Goal: Information Seeking & Learning: Learn about a topic

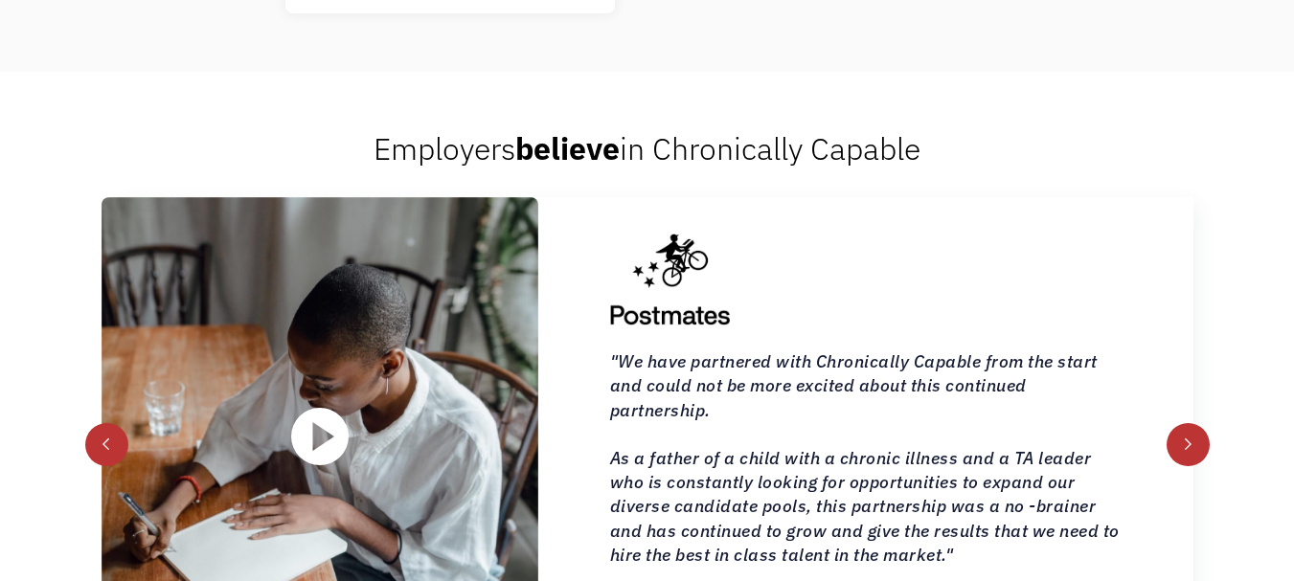
scroll to position [4462, 0]
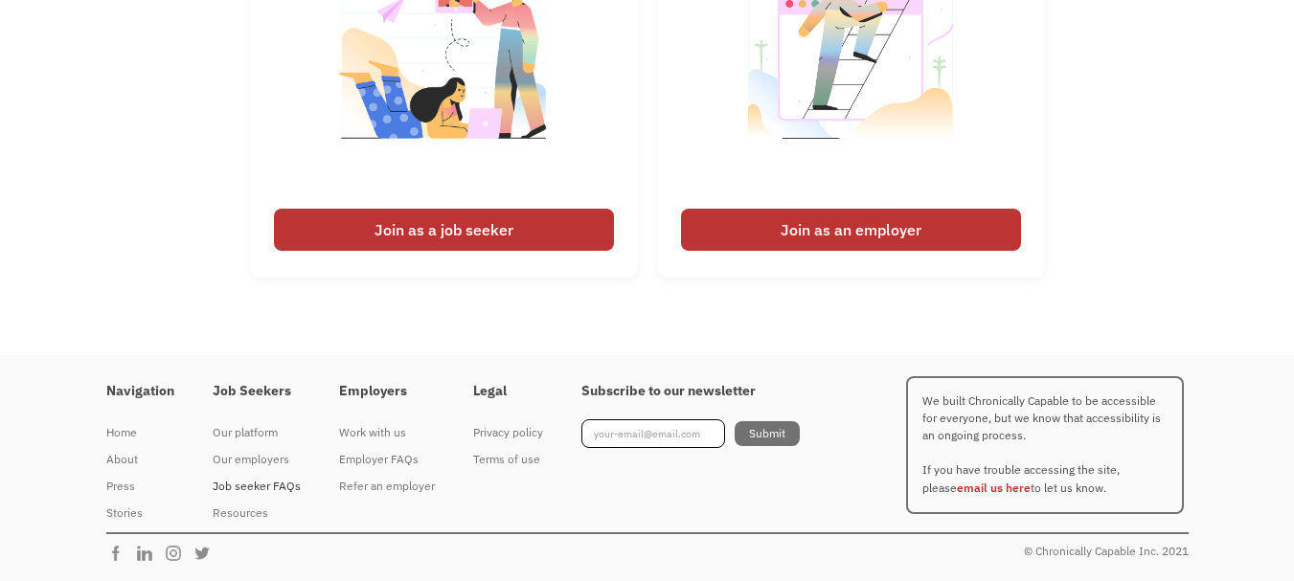
click at [251, 486] on div "Job seeker FAQs" at bounding box center [257, 486] width 88 height 23
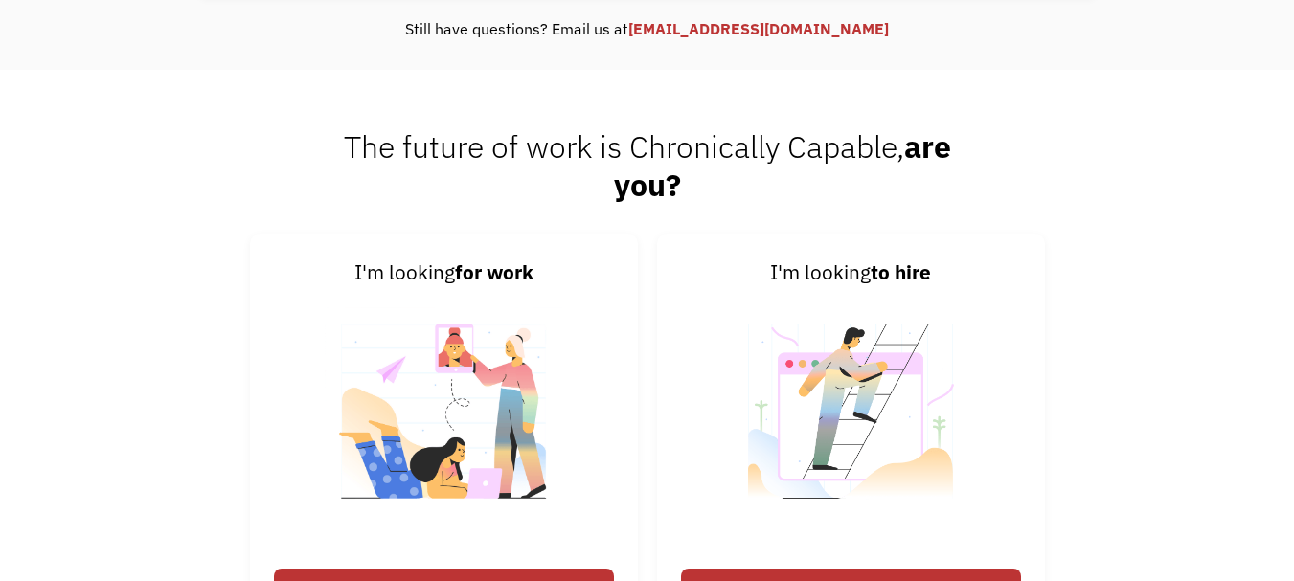
scroll to position [868, 0]
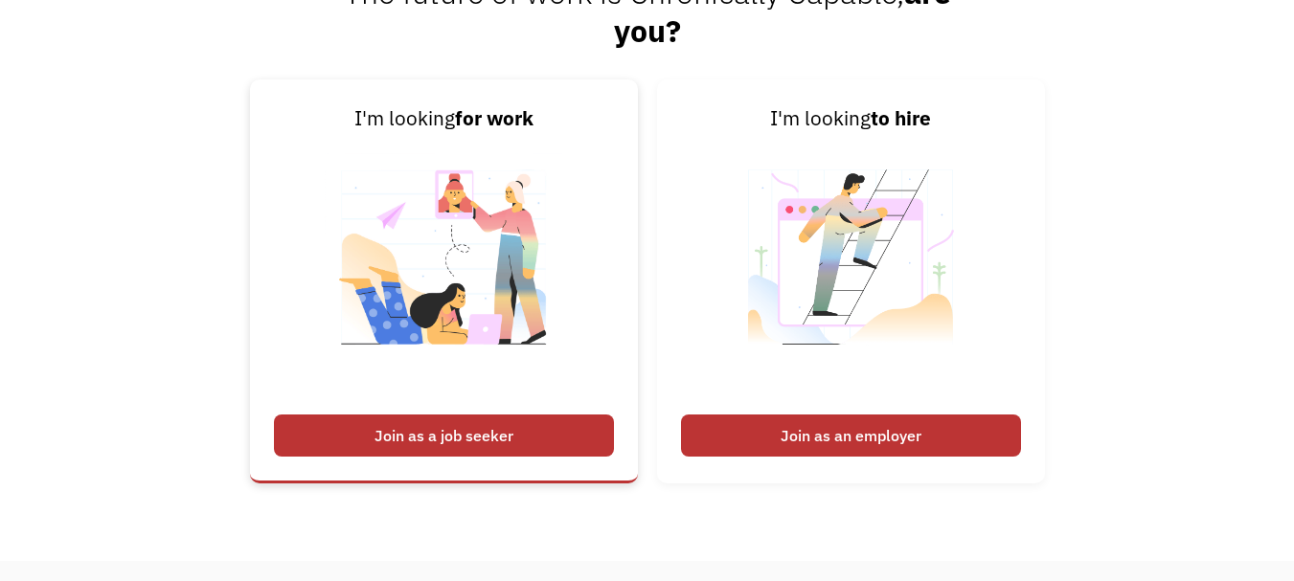
scroll to position [1053, 0]
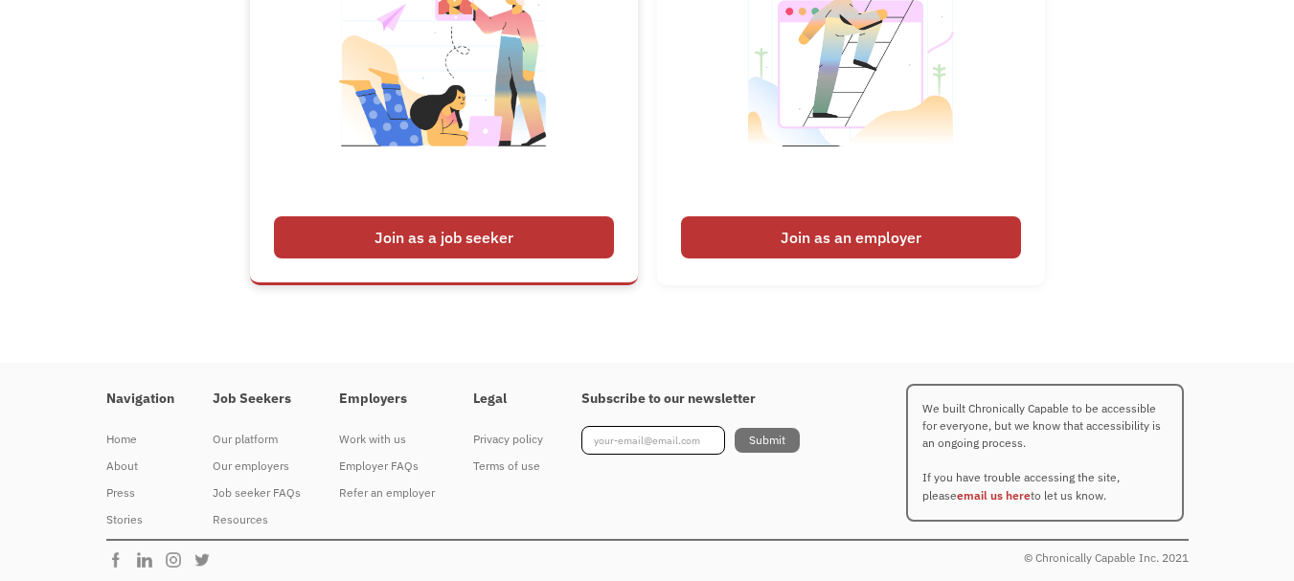
click at [483, 234] on div "Join as a job seeker" at bounding box center [444, 237] width 340 height 42
click at [490, 238] on div "Join as a job seeker" at bounding box center [444, 237] width 340 height 42
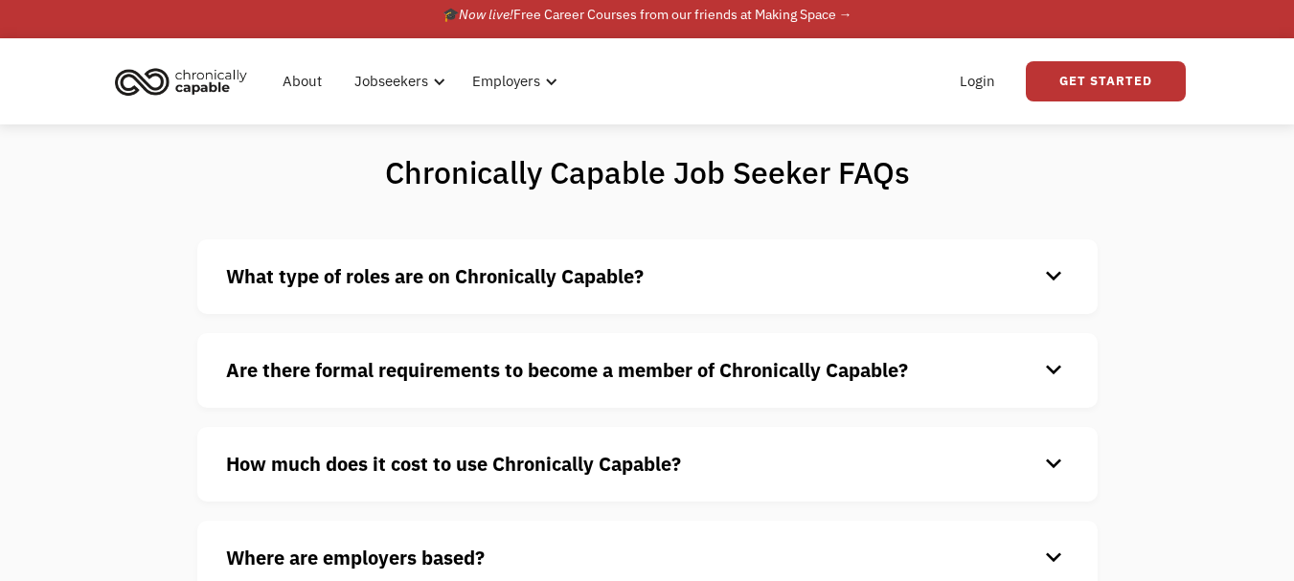
scroll to position [0, 0]
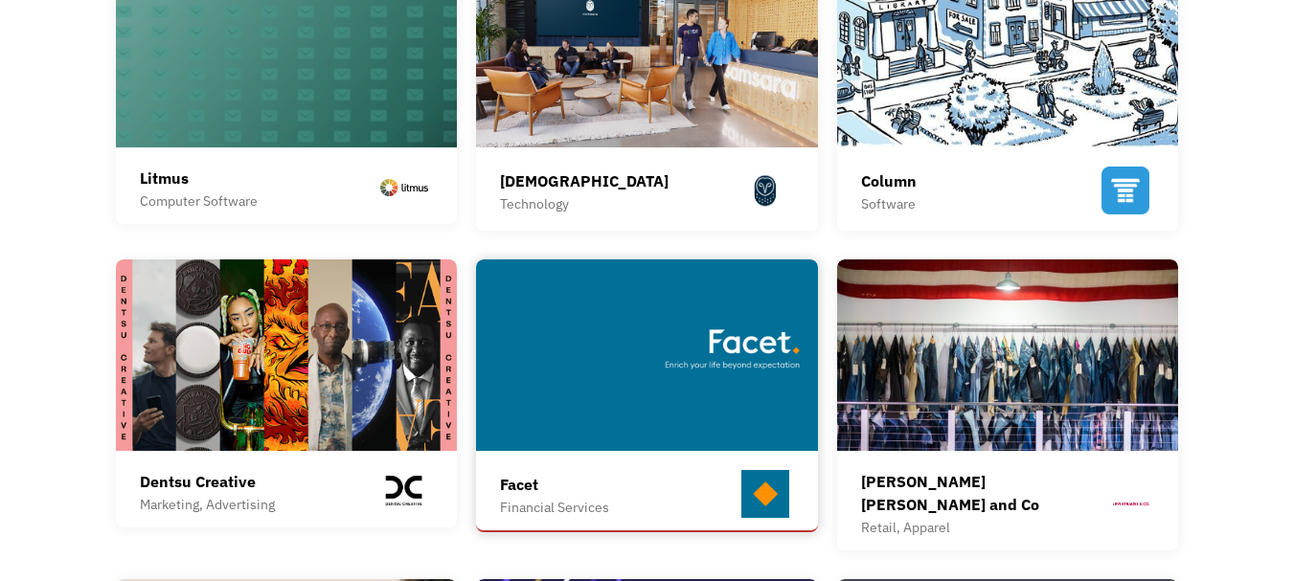
scroll to position [862, 0]
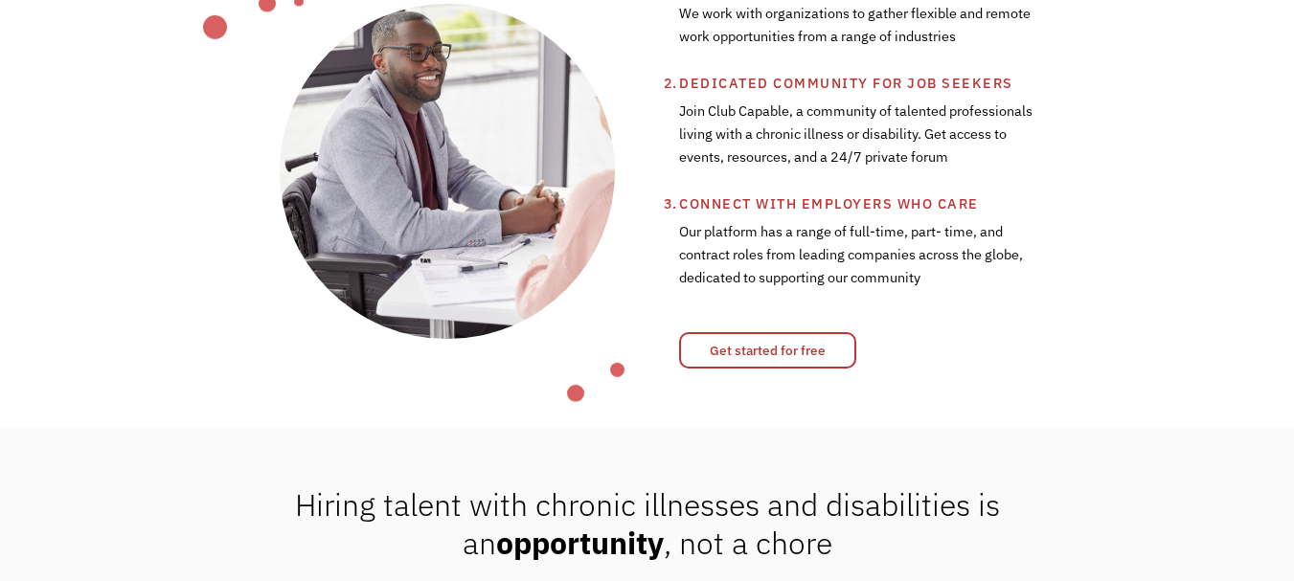
scroll to position [383, 0]
